Goal: Find specific page/section: Find specific page/section

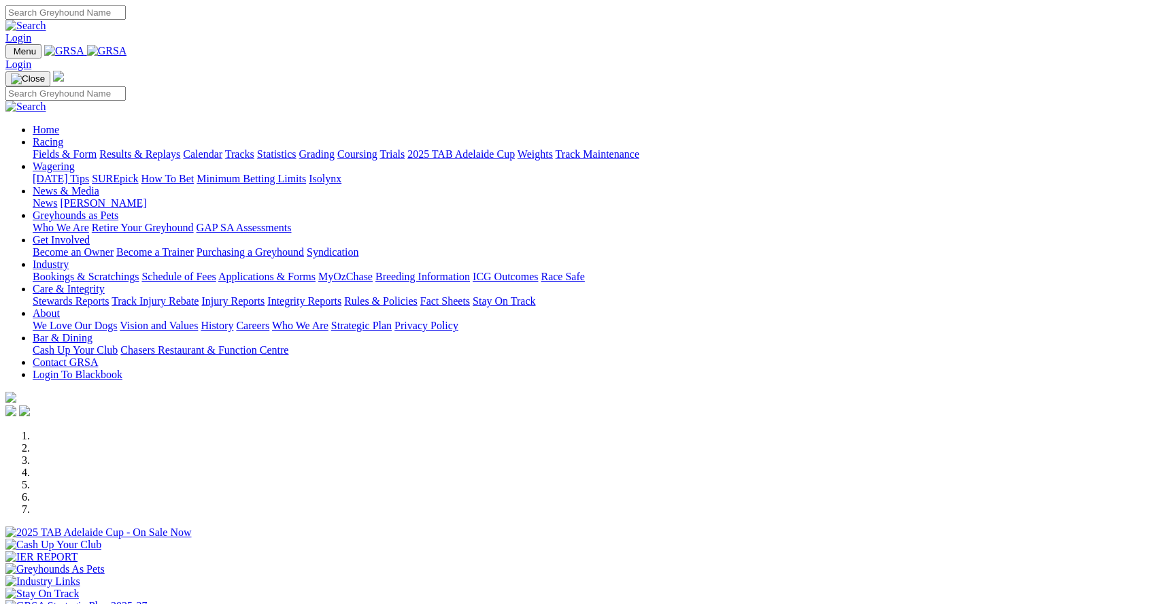
scroll to position [454, 0]
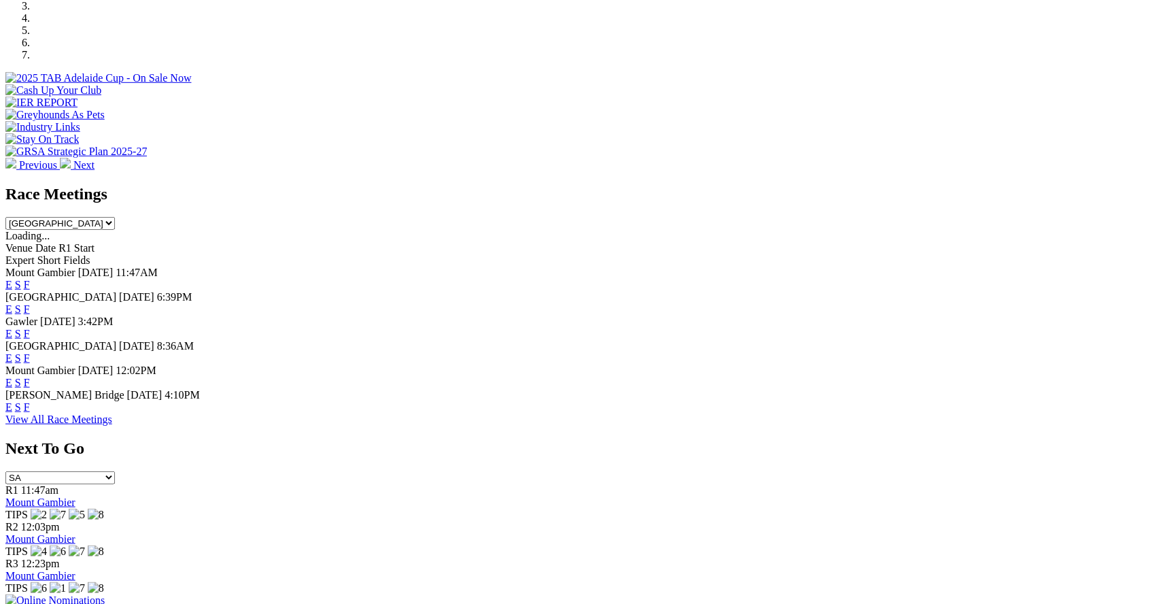
click at [763, 328] on div "E S F" at bounding box center [574, 334] width 1139 height 12
click at [30, 328] on link "F" at bounding box center [27, 334] width 6 height 12
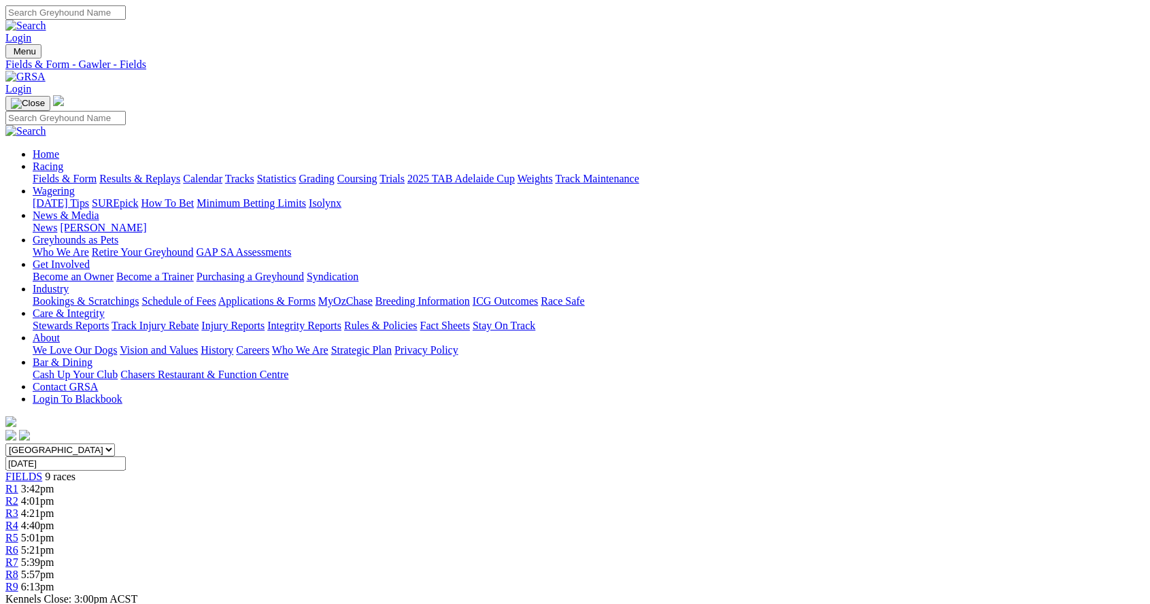
click at [54, 495] on span "4:01pm" at bounding box center [37, 501] width 33 height 12
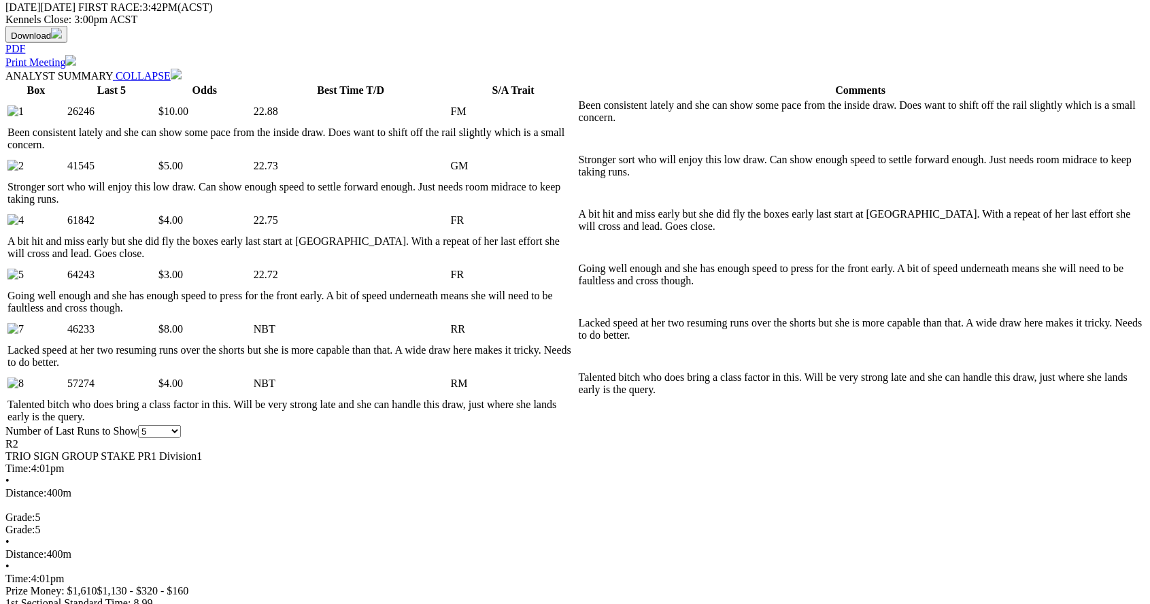
scroll to position [682, 0]
